Goal: Task Accomplishment & Management: Manage account settings

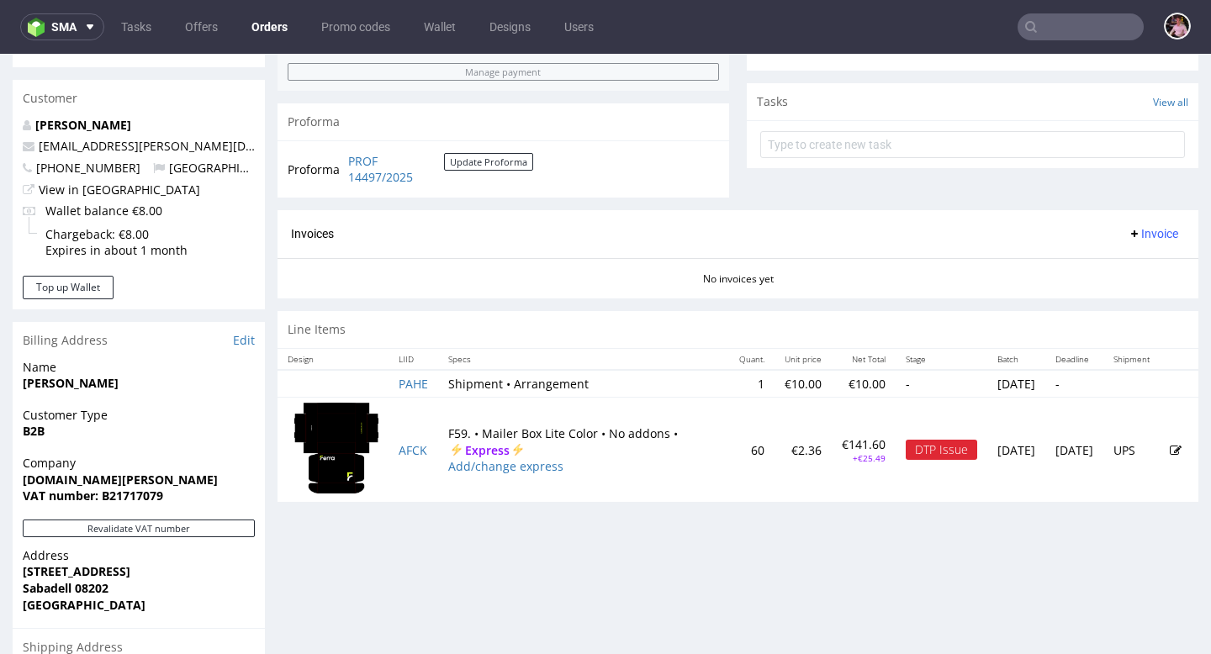
scroll to position [583, 0]
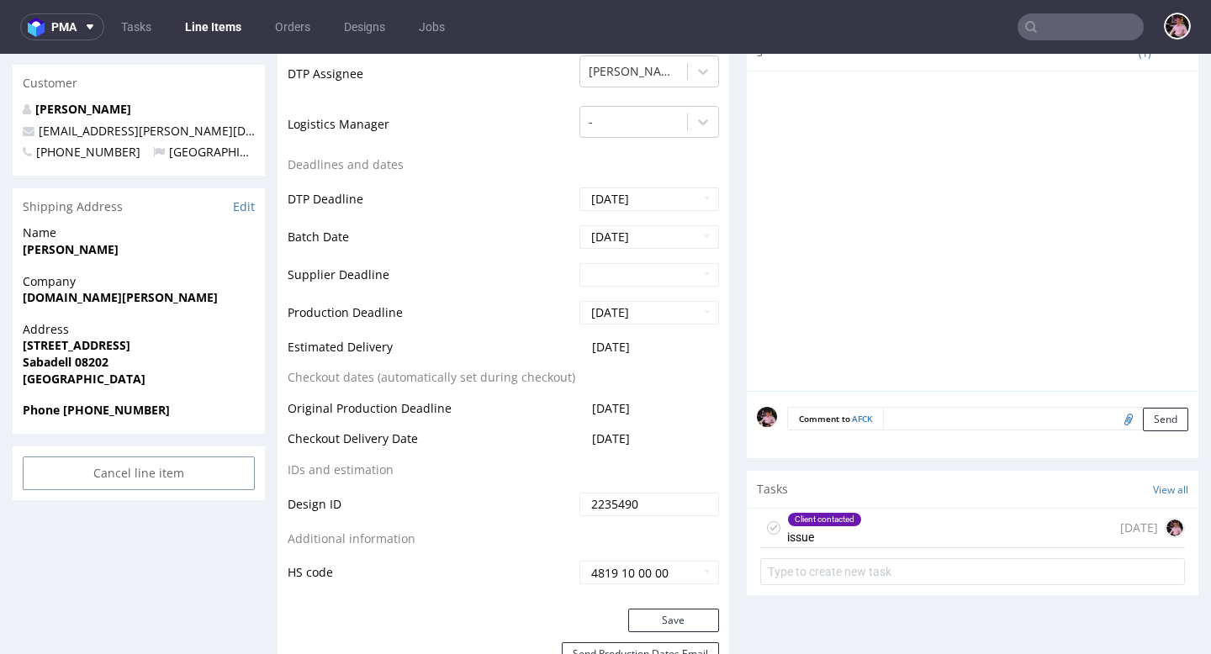
scroll to position [1, 0]
click at [955, 513] on div "Client contacted issue [DATE]" at bounding box center [972, 529] width 425 height 40
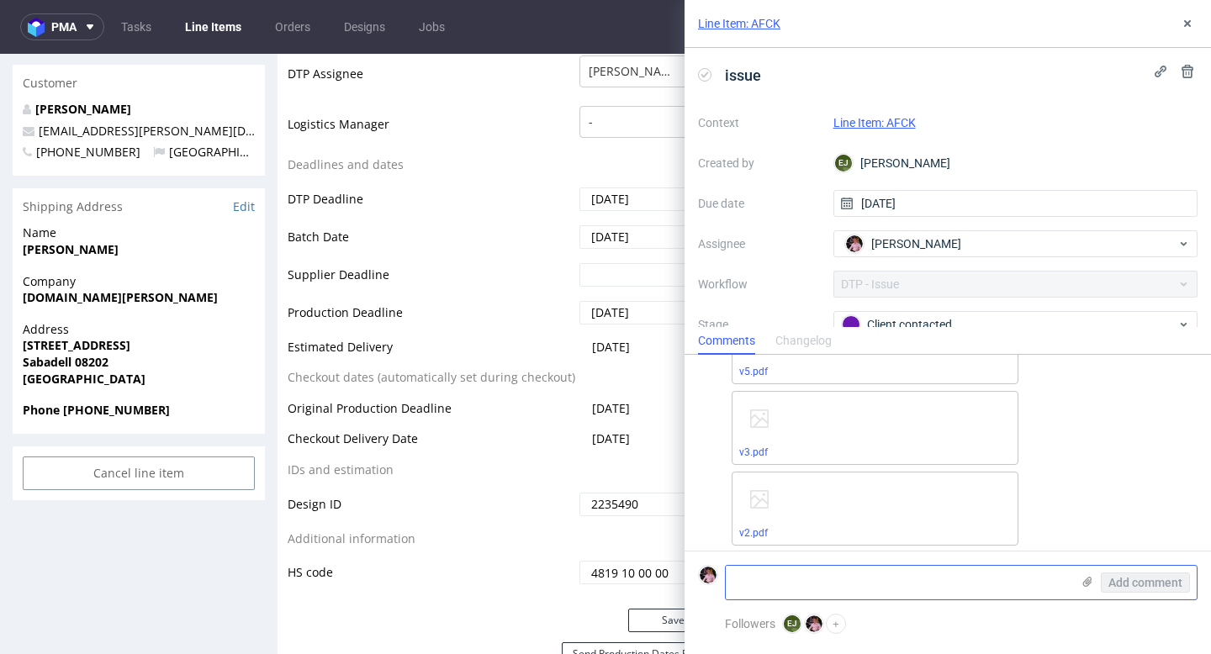
click at [890, 579] on textarea at bounding box center [898, 583] width 345 height 34
paste textarea "Świetnie, w takim razie powiedziałbym, że aby uniknąć kwestii konwersji kolorów…"
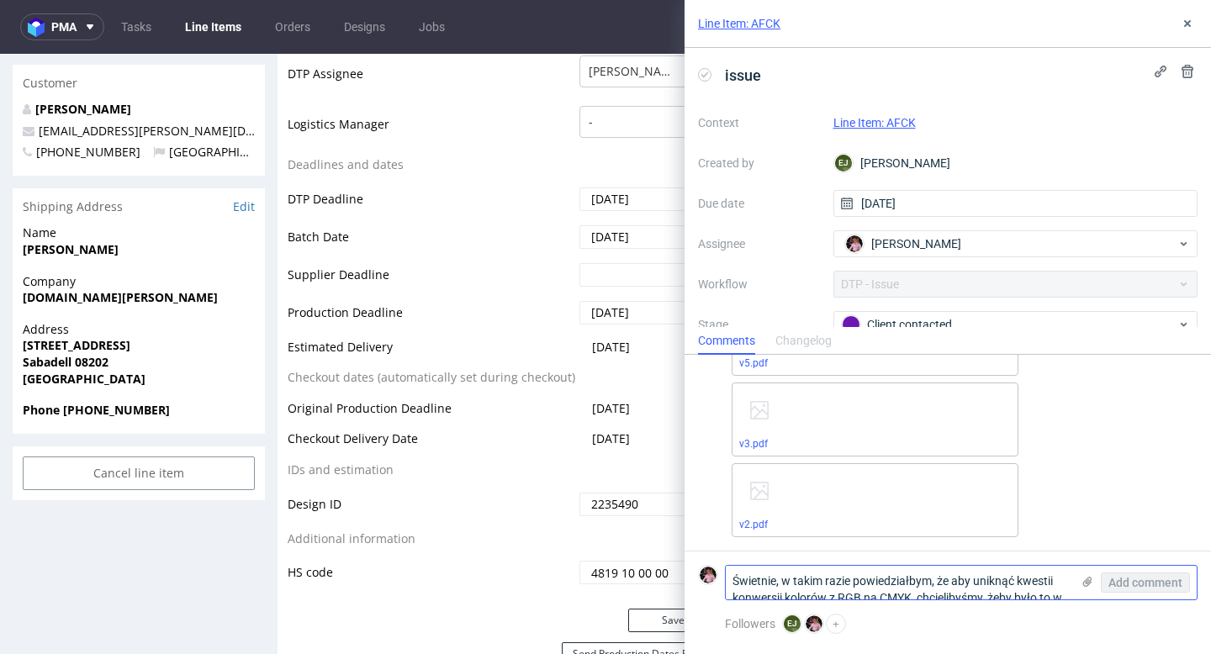
scroll to position [0, 0]
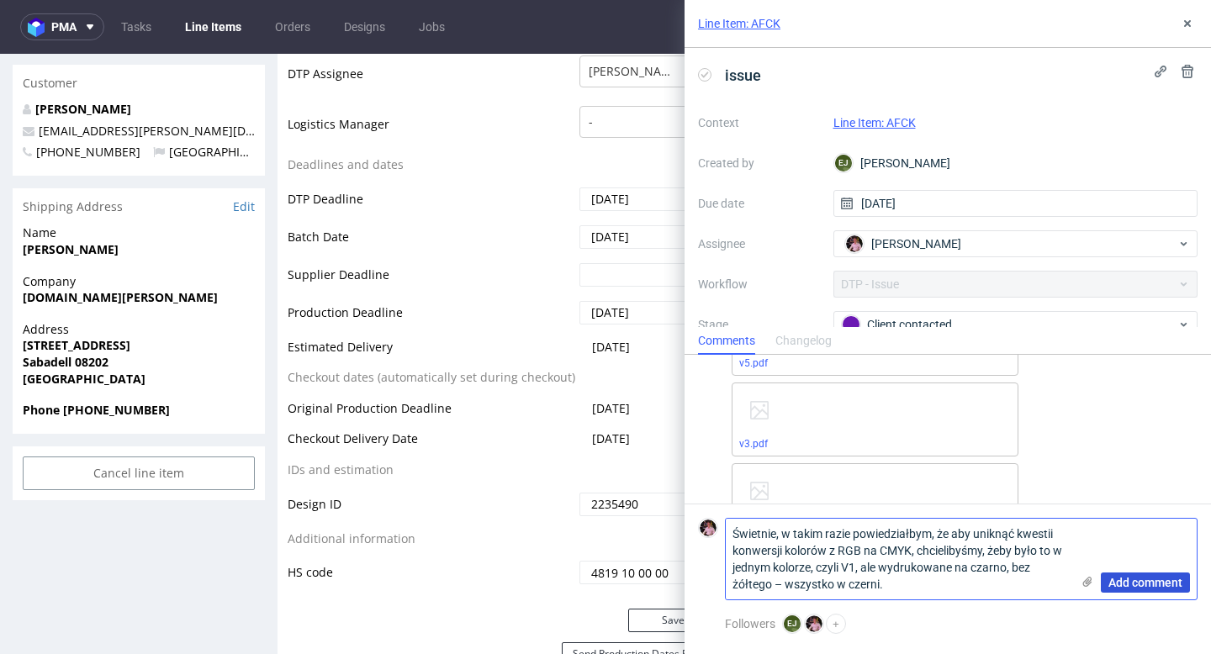
type textarea "Świetnie, w takim razie powiedziałbym, że aby uniknąć kwestii konwersji kolorów…"
click at [1113, 578] on span "Add comment" at bounding box center [1145, 583] width 74 height 12
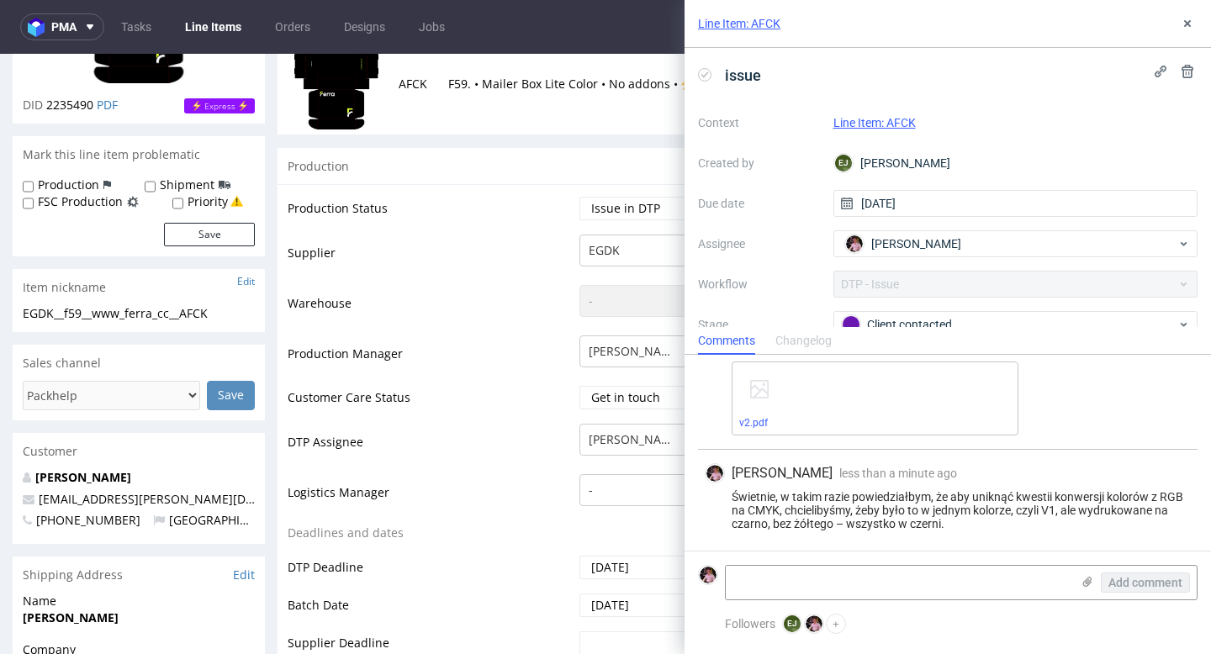
scroll to position [114, 0]
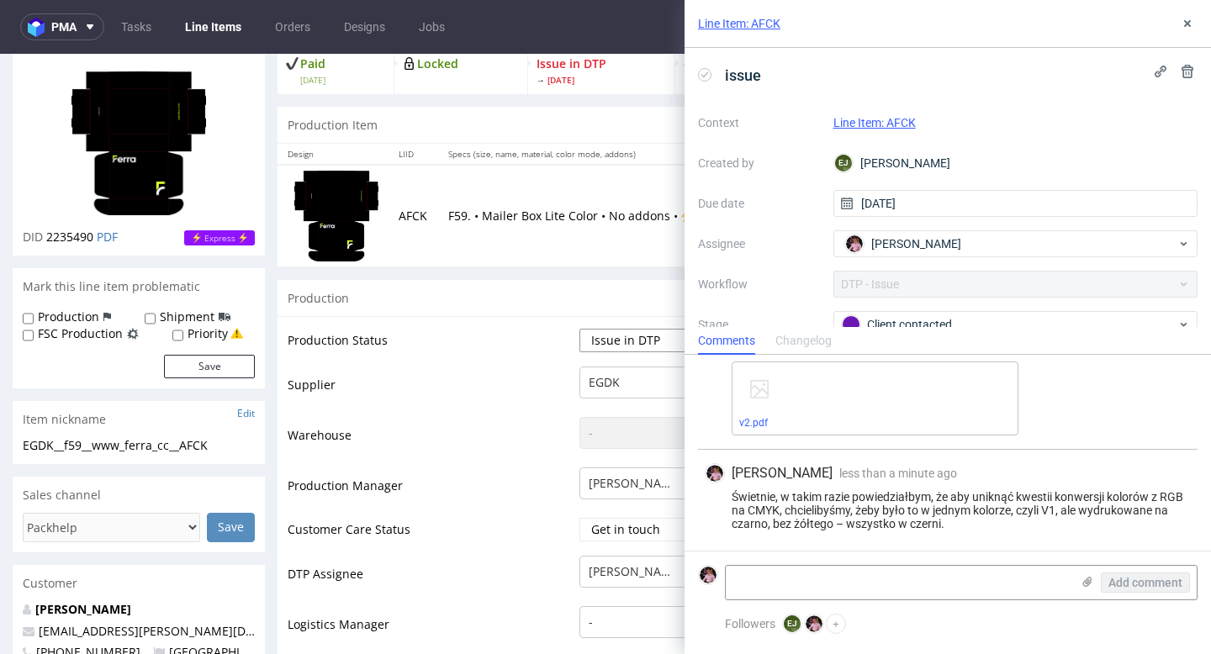
click at [618, 334] on select "Waiting for Artwork Waiting for Diecut Waiting for Mockup Waiting for DTP Waiti…" at bounding box center [649, 341] width 140 height 24
select select "back_for_dtp"
click at [579, 329] on select "Waiting for Artwork Waiting for Diecut Waiting for Mockup Waiting for DTP Waiti…" at bounding box center [649, 341] width 140 height 24
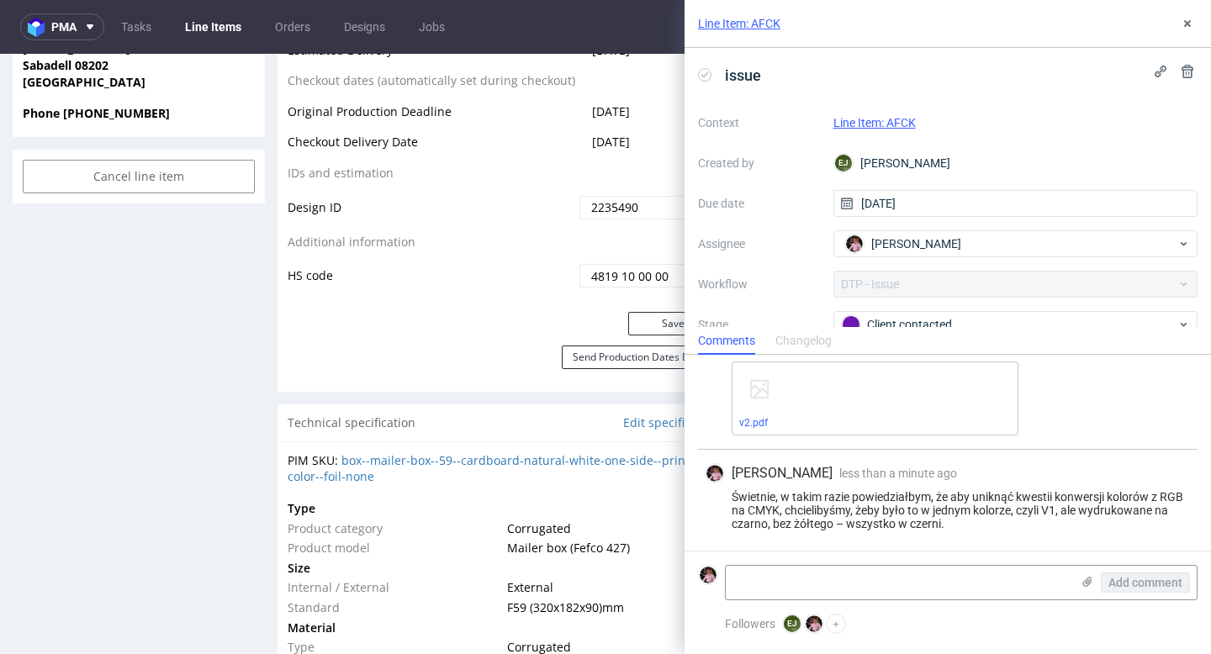
scroll to position [952, 0]
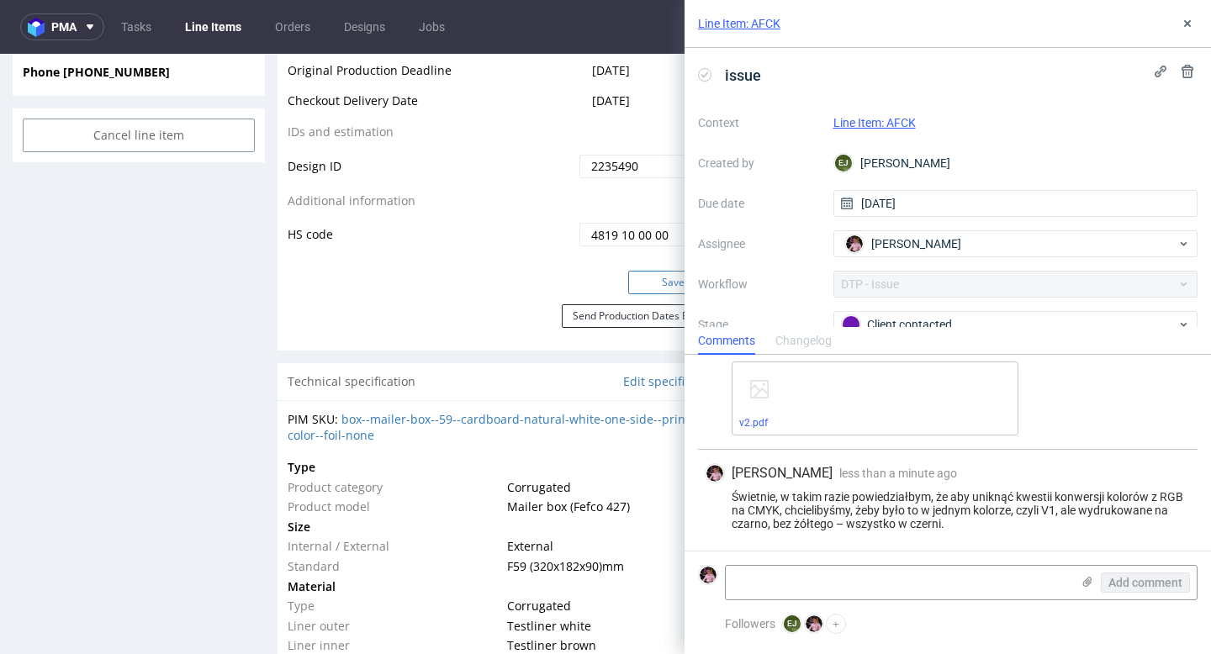
click at [640, 278] on button "Save" at bounding box center [673, 283] width 91 height 24
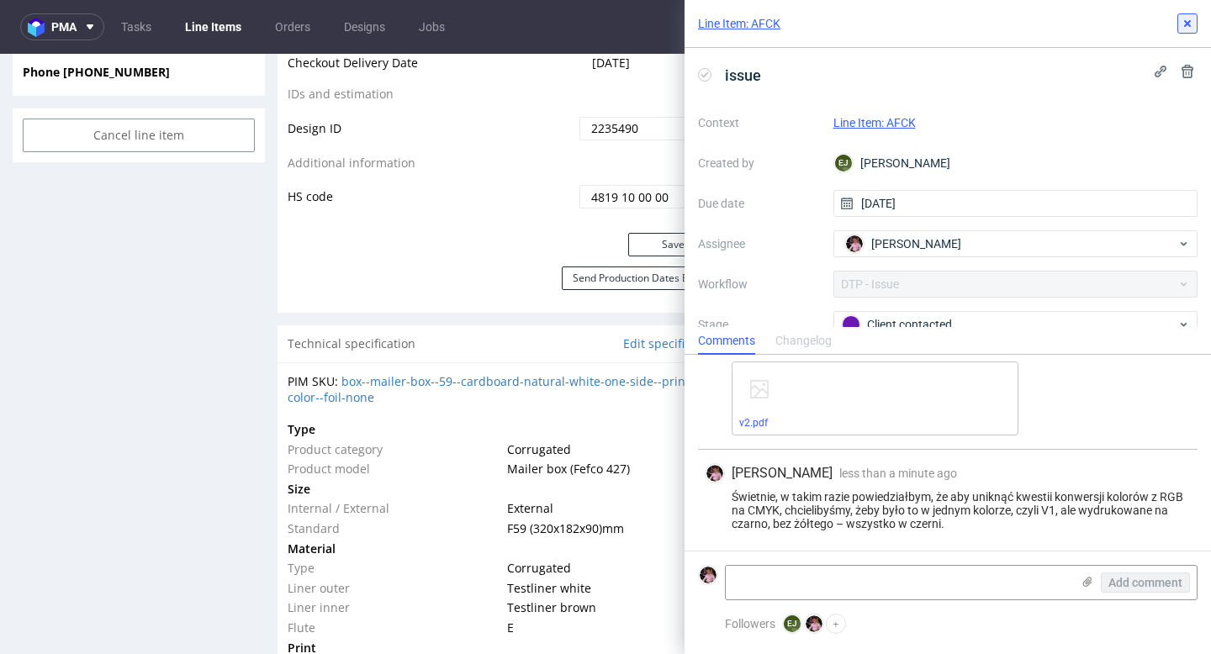
click at [1189, 18] on icon at bounding box center [1187, 23] width 13 height 13
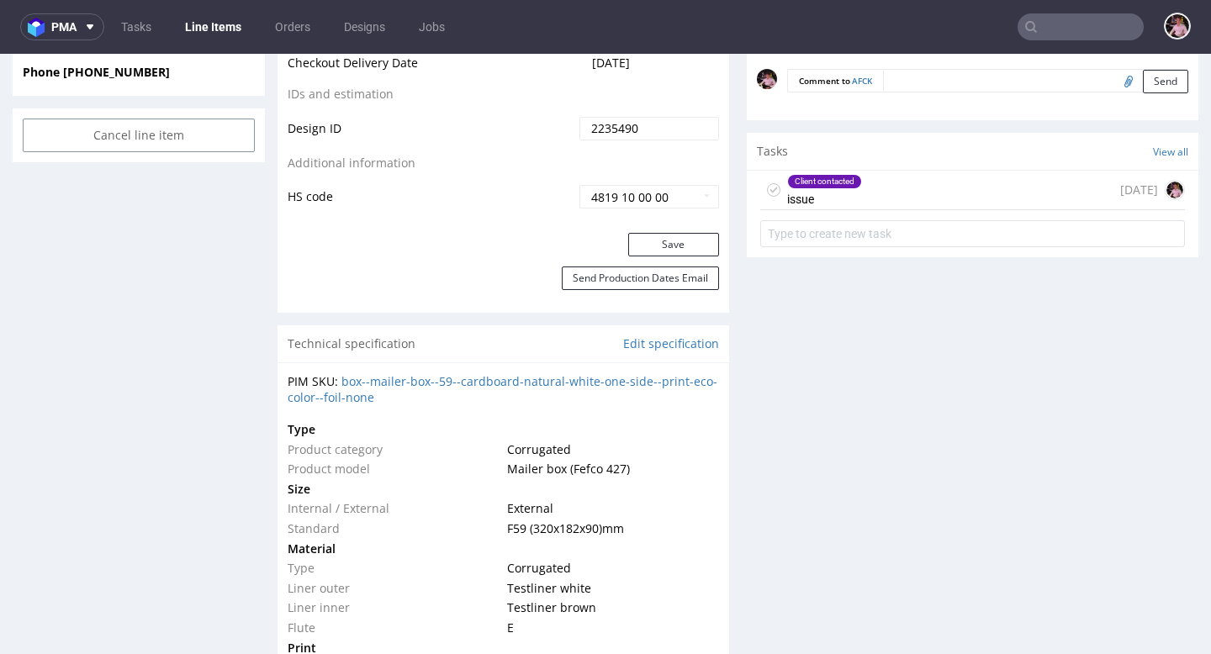
click at [1102, 26] on input "text" at bounding box center [1080, 26] width 126 height 27
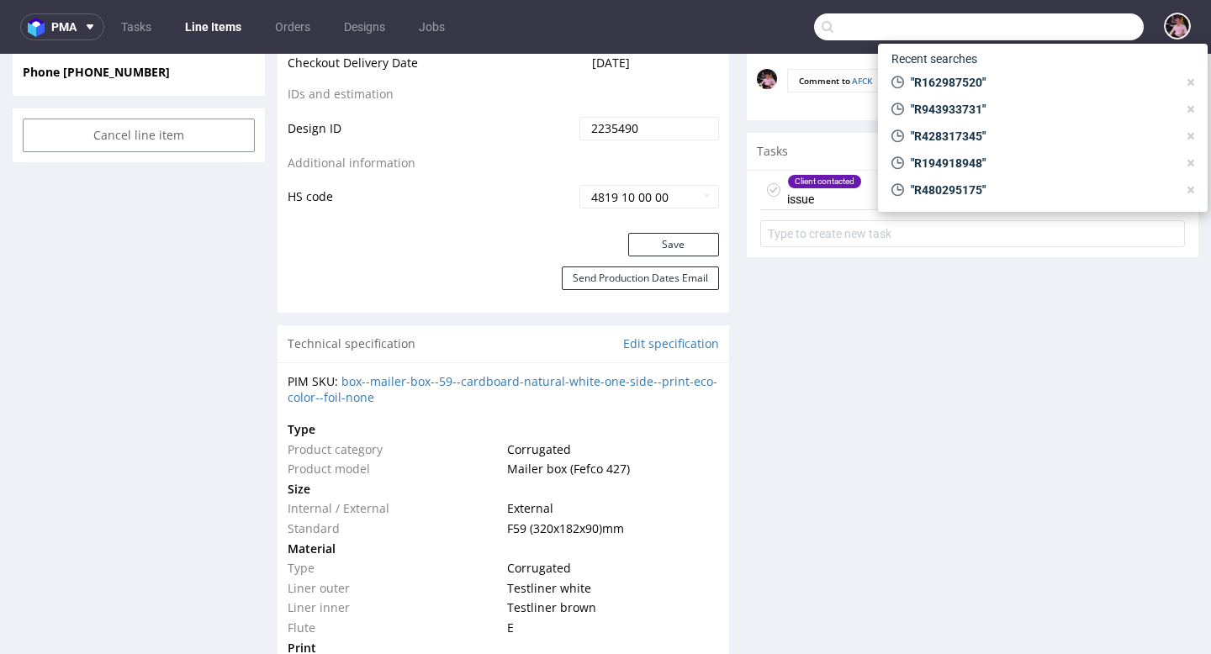
paste input "[EMAIL_ADDRESS][DOMAIN_NAME]"
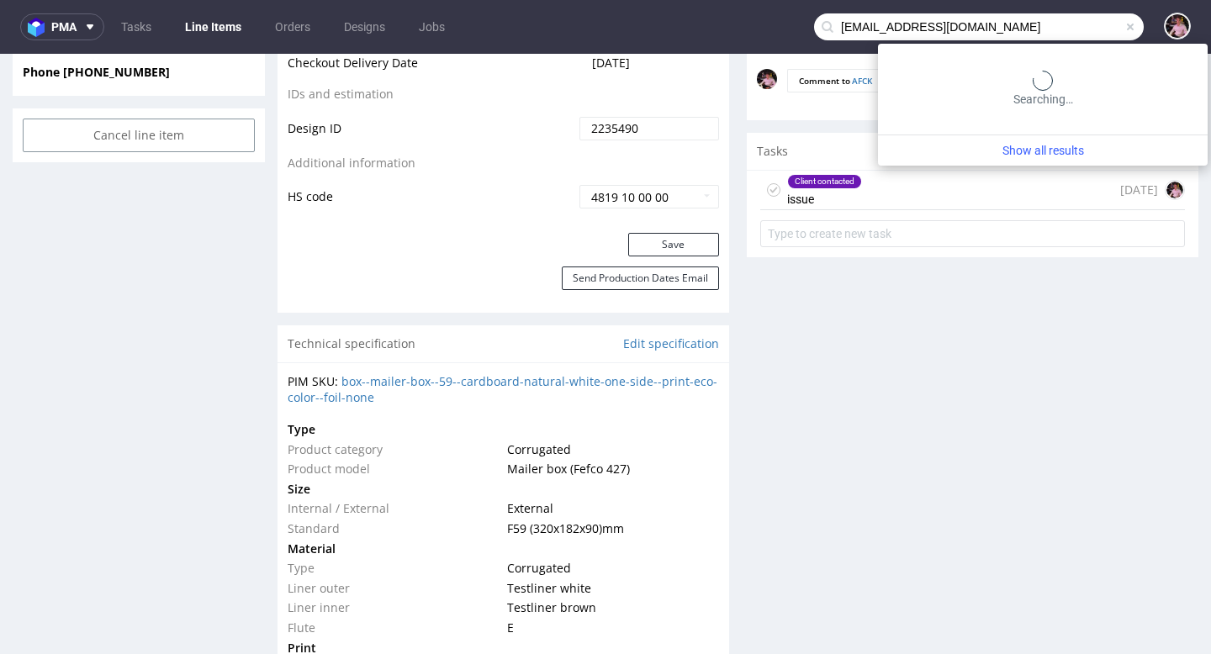
type input "[EMAIL_ADDRESS][DOMAIN_NAME]"
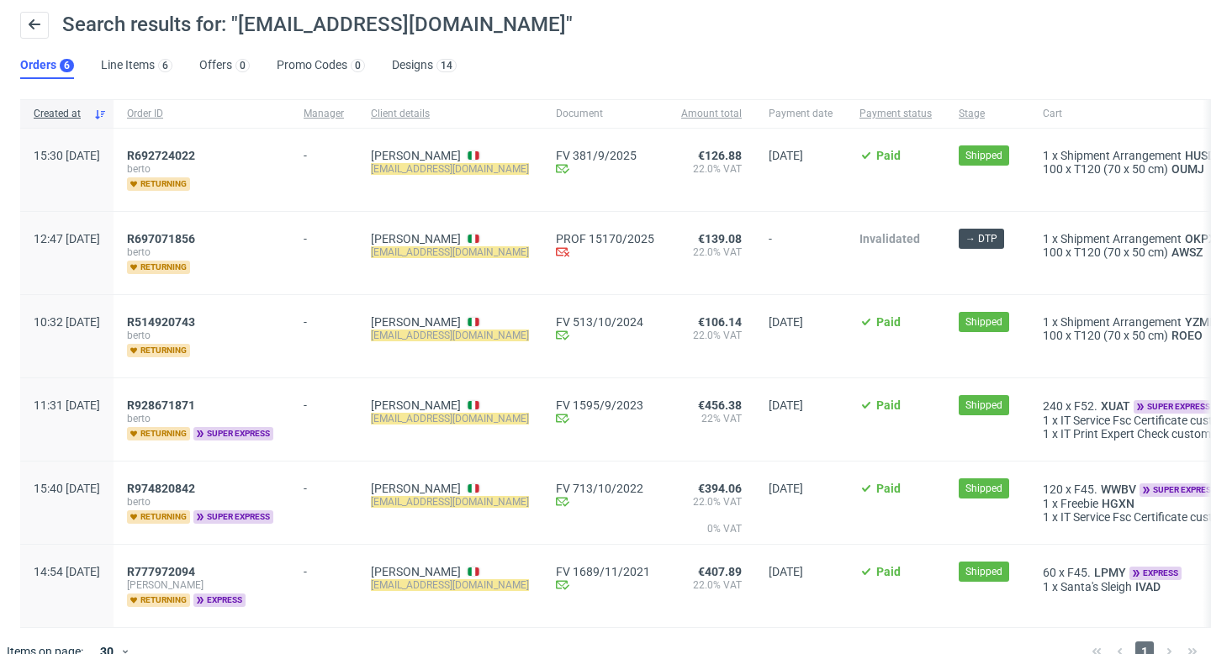
scroll to position [82, 0]
